Goal: Task Accomplishment & Management: Use online tool/utility

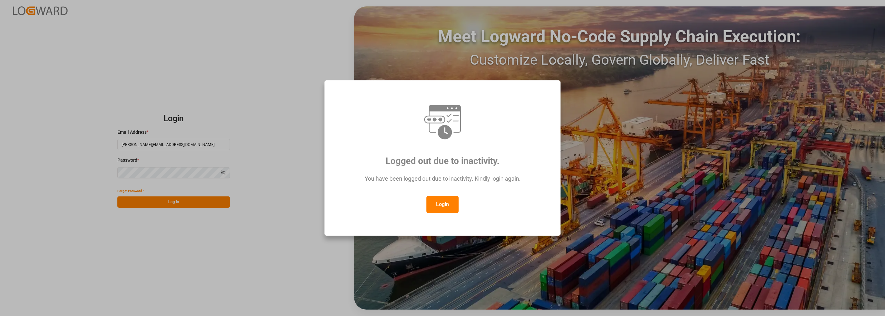
click at [174, 206] on div "Logged out due to inactivity. You have been logged out due to inactivity. Kindl…" at bounding box center [442, 158] width 885 height 316
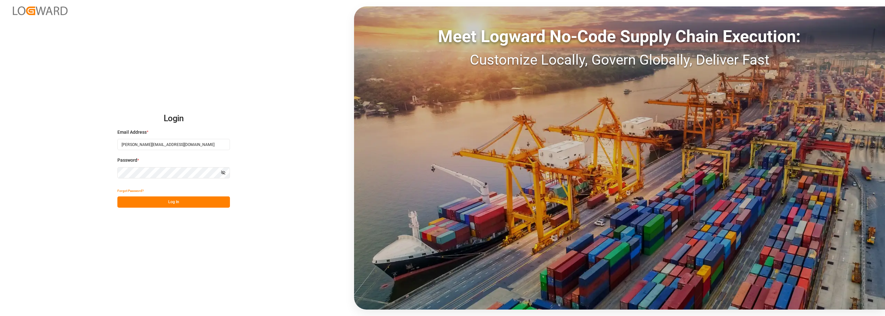
click at [178, 204] on button "Log In" at bounding box center [173, 201] width 112 height 11
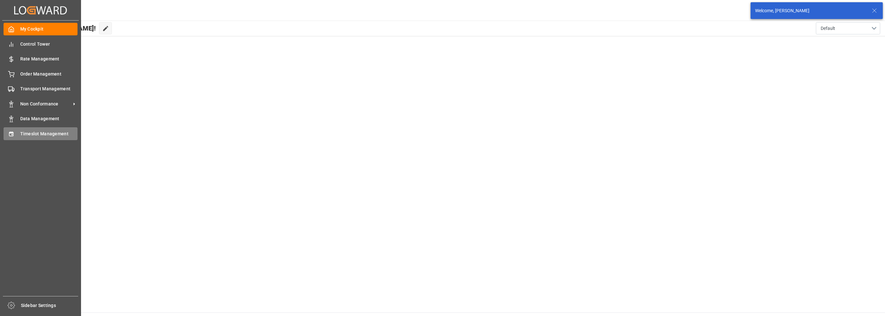
click at [39, 136] on span "Timeslot Management" at bounding box center [49, 133] width 58 height 7
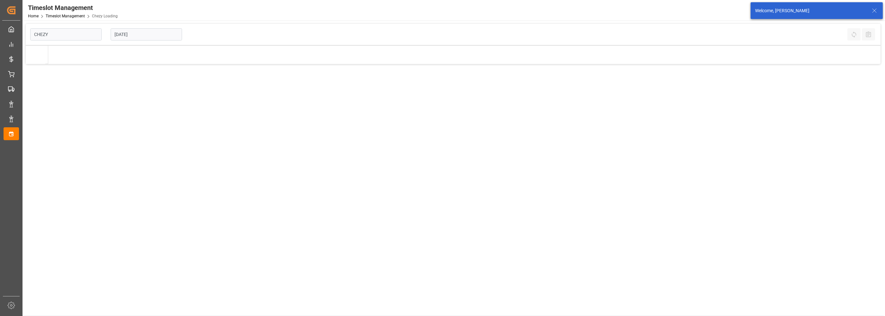
type input "Chezy Loading"
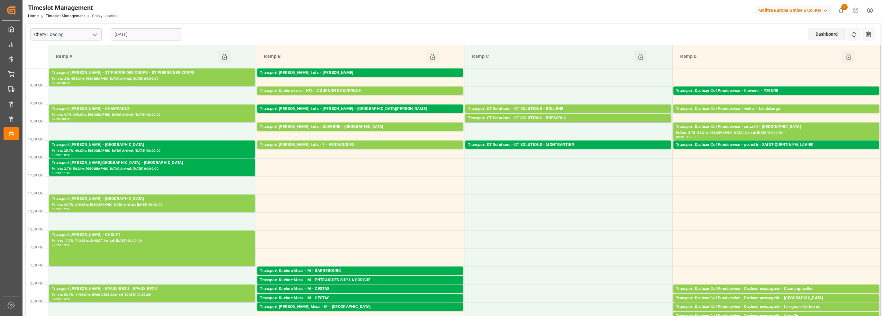
drag, startPoint x: 142, startPoint y: 31, endPoint x: 142, endPoint y: 36, distance: 4.8
click at [142, 31] on input "[DATE]" at bounding box center [146, 34] width 71 height 12
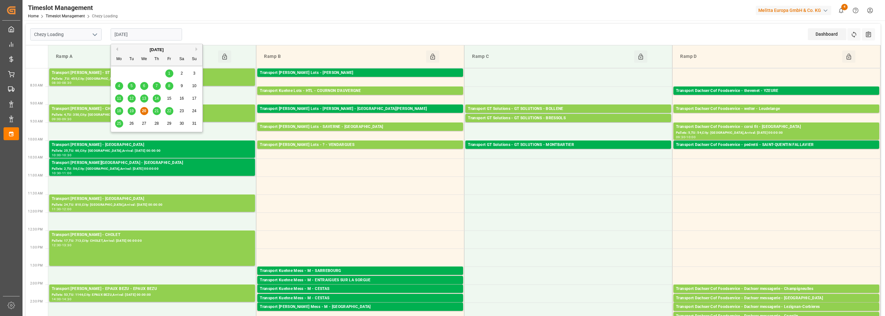
click at [157, 114] on div "21" at bounding box center [157, 111] width 8 height 8
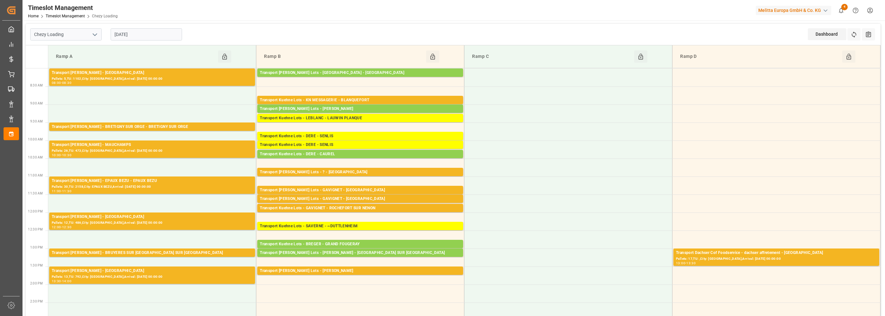
click at [133, 34] on input "[DATE]" at bounding box center [146, 34] width 71 height 12
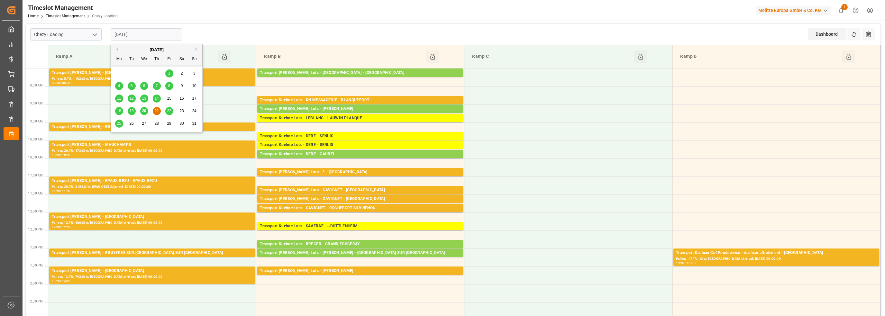
click at [167, 112] on span "22" at bounding box center [169, 111] width 4 height 4
type input "[DATE]"
